Goal: Information Seeking & Learning: Learn about a topic

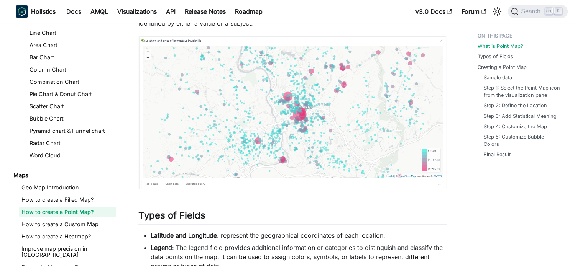
scroll to position [77, 0]
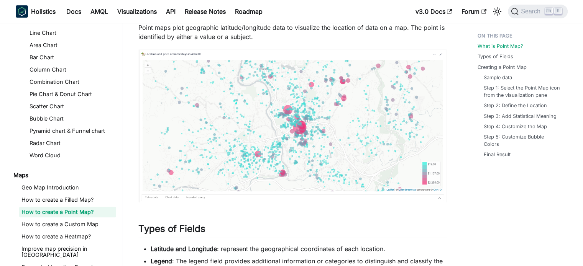
click at [236, 113] on img at bounding box center [292, 126] width 308 height 154
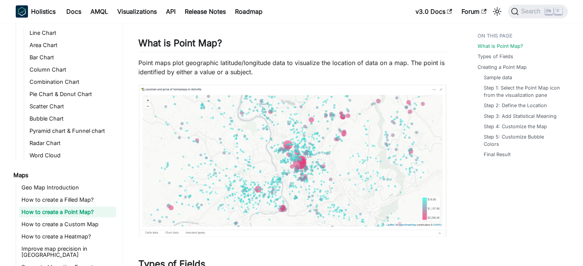
scroll to position [0, 0]
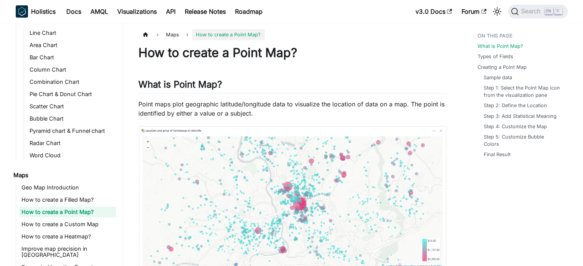
drag, startPoint x: 295, startPoint y: 203, endPoint x: 293, endPoint y: 197, distance: 6.4
click at [295, 202] on img at bounding box center [292, 203] width 308 height 154
click at [44, 107] on link "Scatter Chart" at bounding box center [71, 106] width 89 height 11
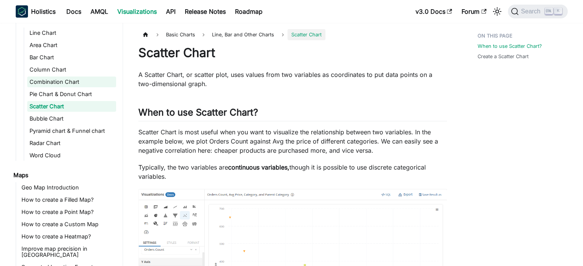
click at [67, 82] on link "Combination Chart" at bounding box center [71, 82] width 89 height 11
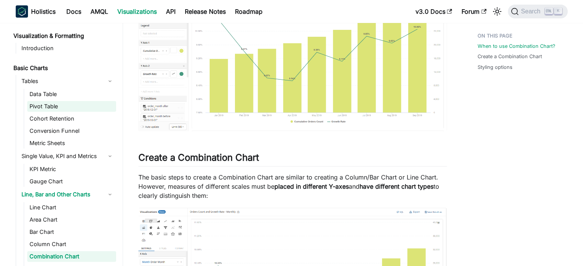
click at [61, 107] on link "Pivot Table" at bounding box center [71, 106] width 89 height 11
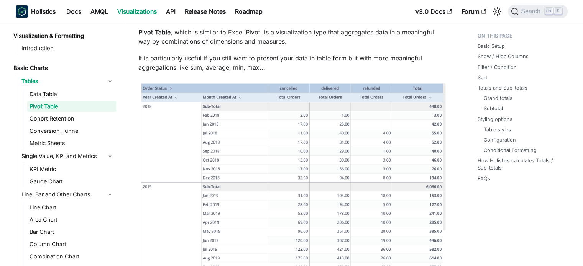
scroll to position [115, 0]
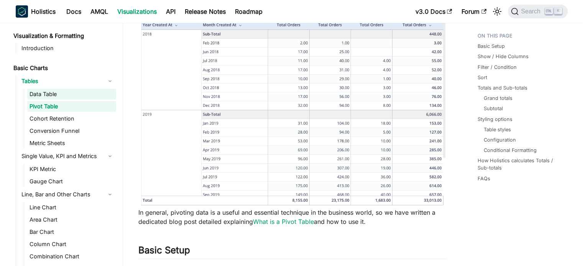
click at [55, 96] on link "Data Table" at bounding box center [71, 94] width 89 height 11
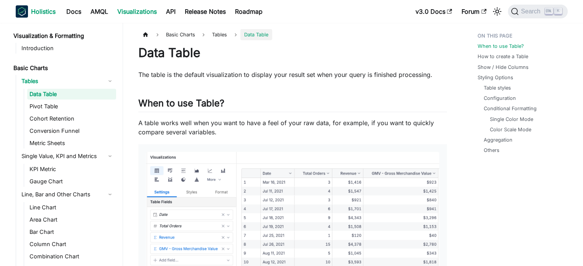
click at [54, 12] on b "Holistics" at bounding box center [43, 11] width 25 height 9
